Goal: Register for event/course

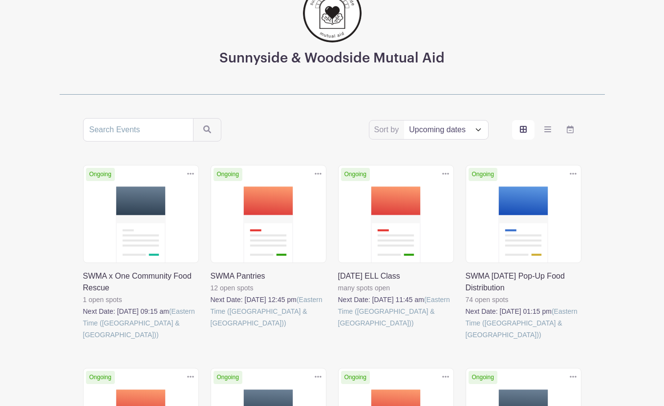
scroll to position [87, 0]
click at [338, 329] on link at bounding box center [338, 329] width 0 height 0
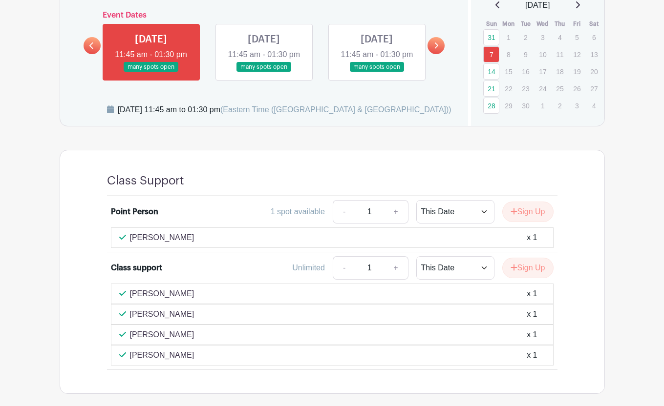
scroll to position [558, 0]
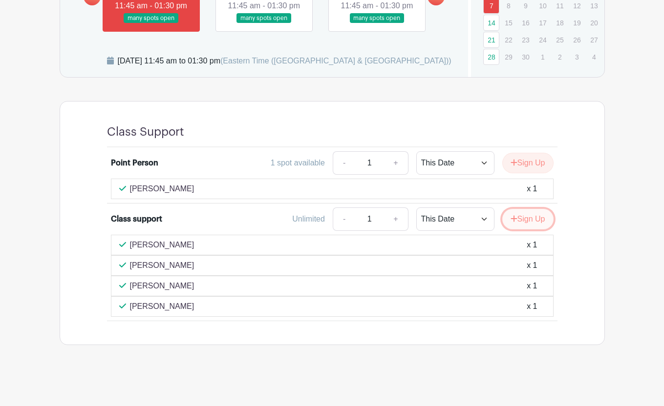
click at [517, 219] on button "Sign Up" at bounding box center [527, 219] width 51 height 21
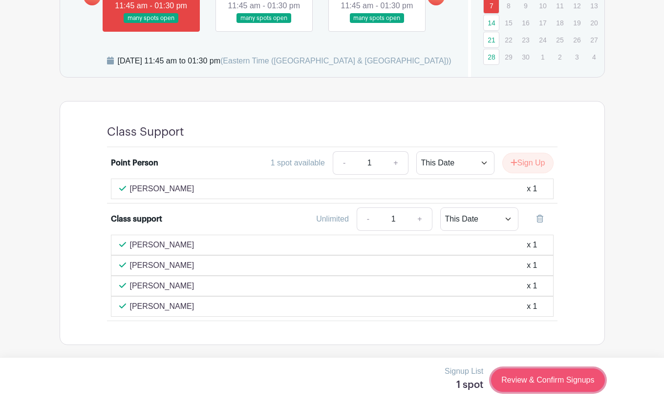
click at [547, 380] on link "Review & Confirm Signups" at bounding box center [547, 380] width 113 height 23
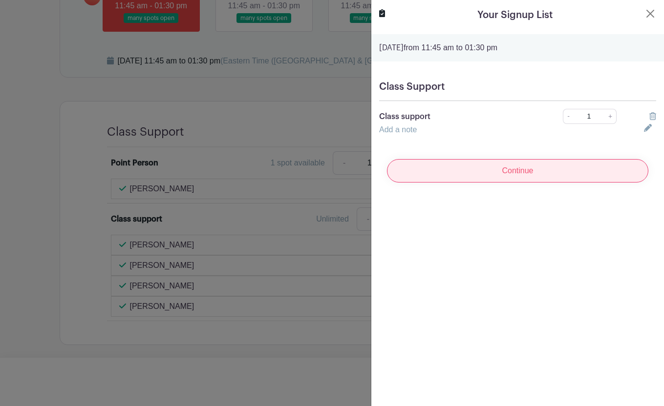
click at [506, 179] on input "Continue" at bounding box center [517, 170] width 261 height 23
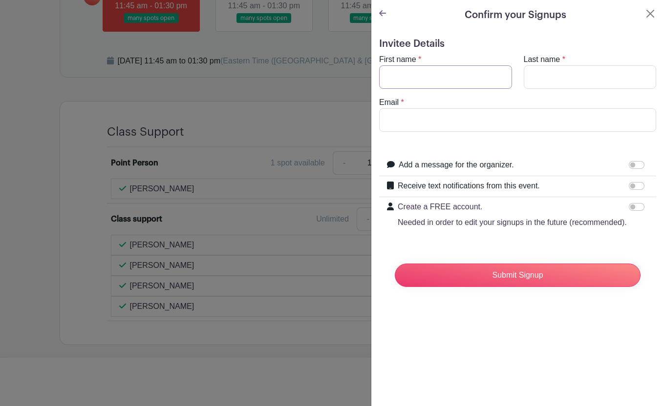
click at [427, 79] on input "First name" at bounding box center [445, 76] width 133 height 23
type input "Abby"
type input "[PERSON_NAME]"
click at [406, 125] on input "Email" at bounding box center [517, 119] width 277 height 23
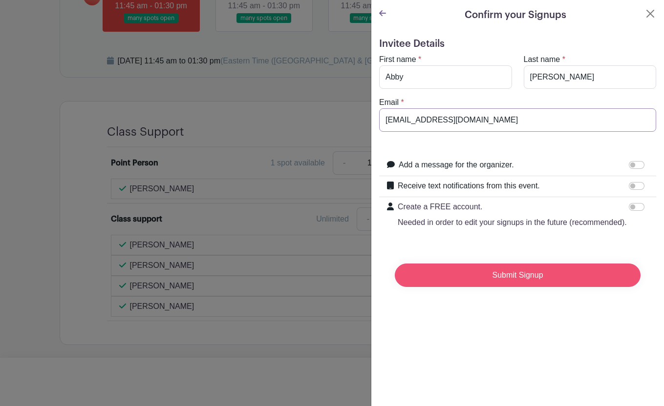
type input "[EMAIL_ADDRESS][DOMAIN_NAME]"
click at [440, 275] on input "Submit Signup" at bounding box center [518, 275] width 246 height 23
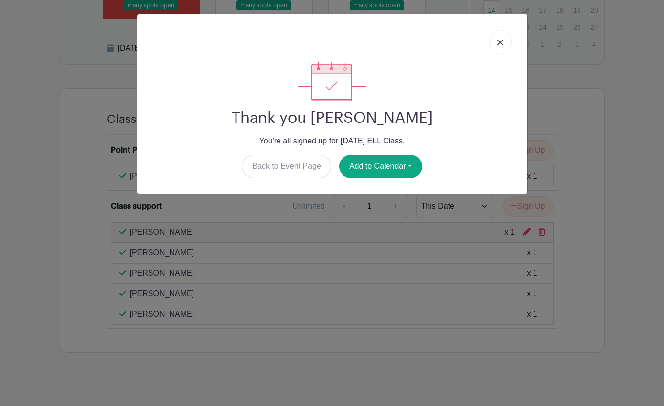
click at [496, 49] on link at bounding box center [500, 42] width 22 height 24
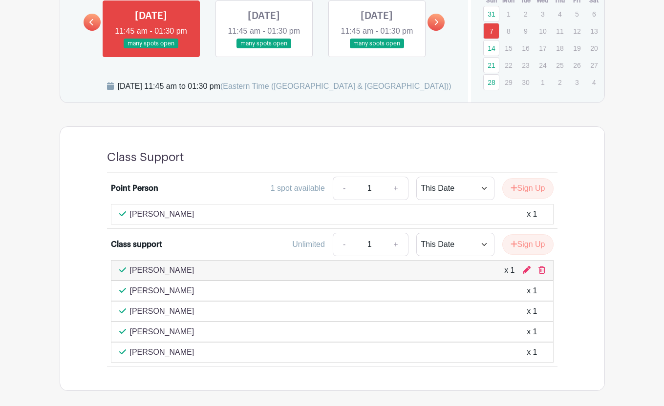
scroll to position [519, 0]
